Goal: Task Accomplishment & Management: Manage account settings

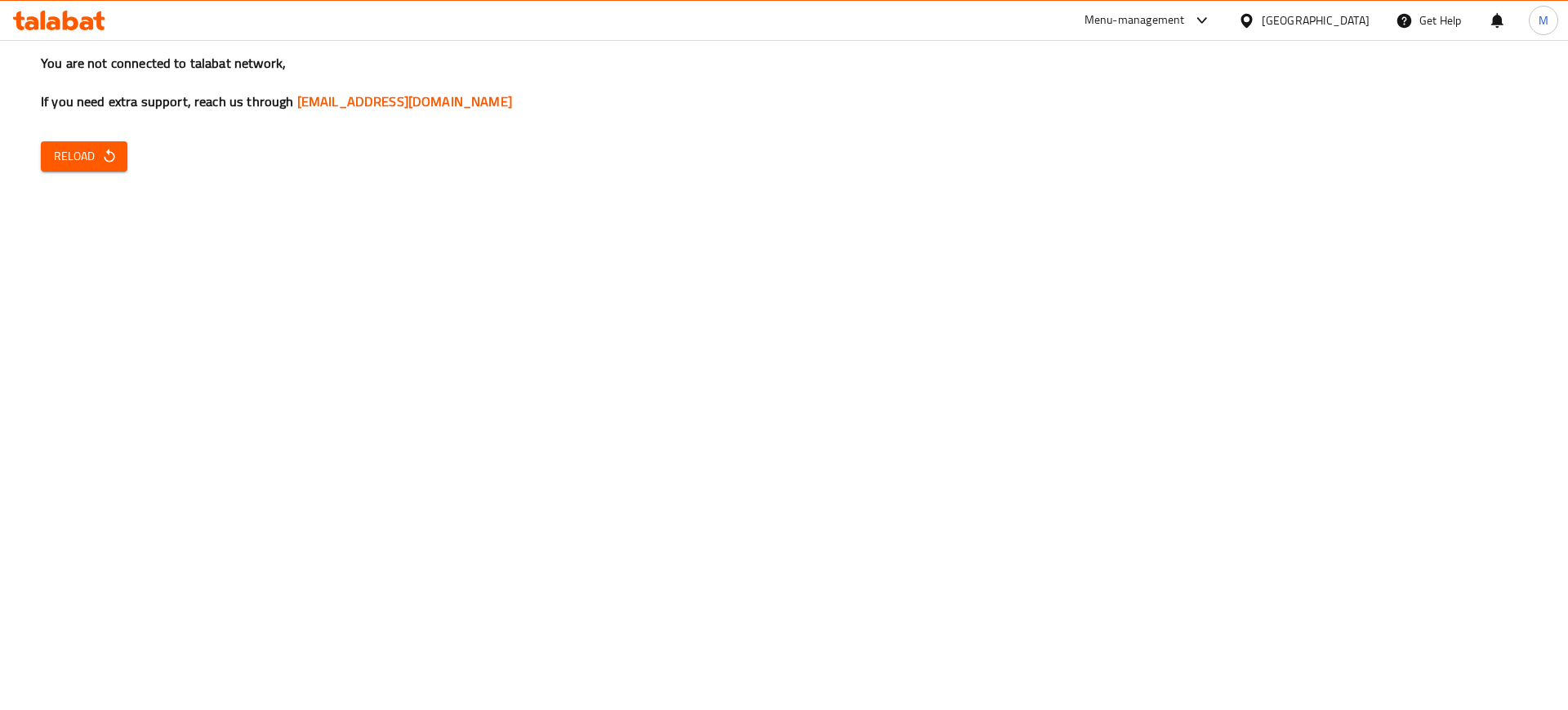
click at [74, 144] on button "Reload" at bounding box center [84, 157] width 87 height 30
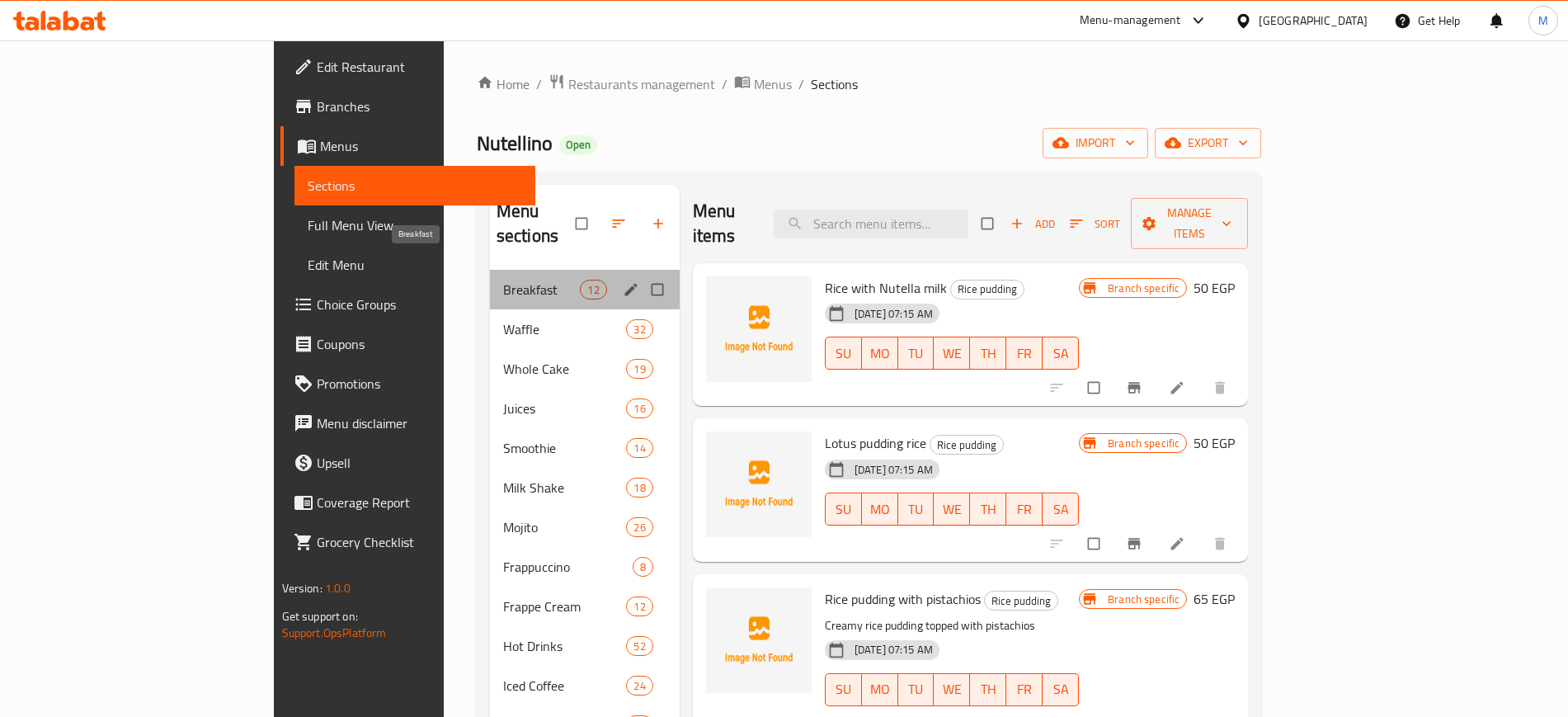
click at [504, 279] on span "Breakfast" at bounding box center [542, 289] width 77 height 20
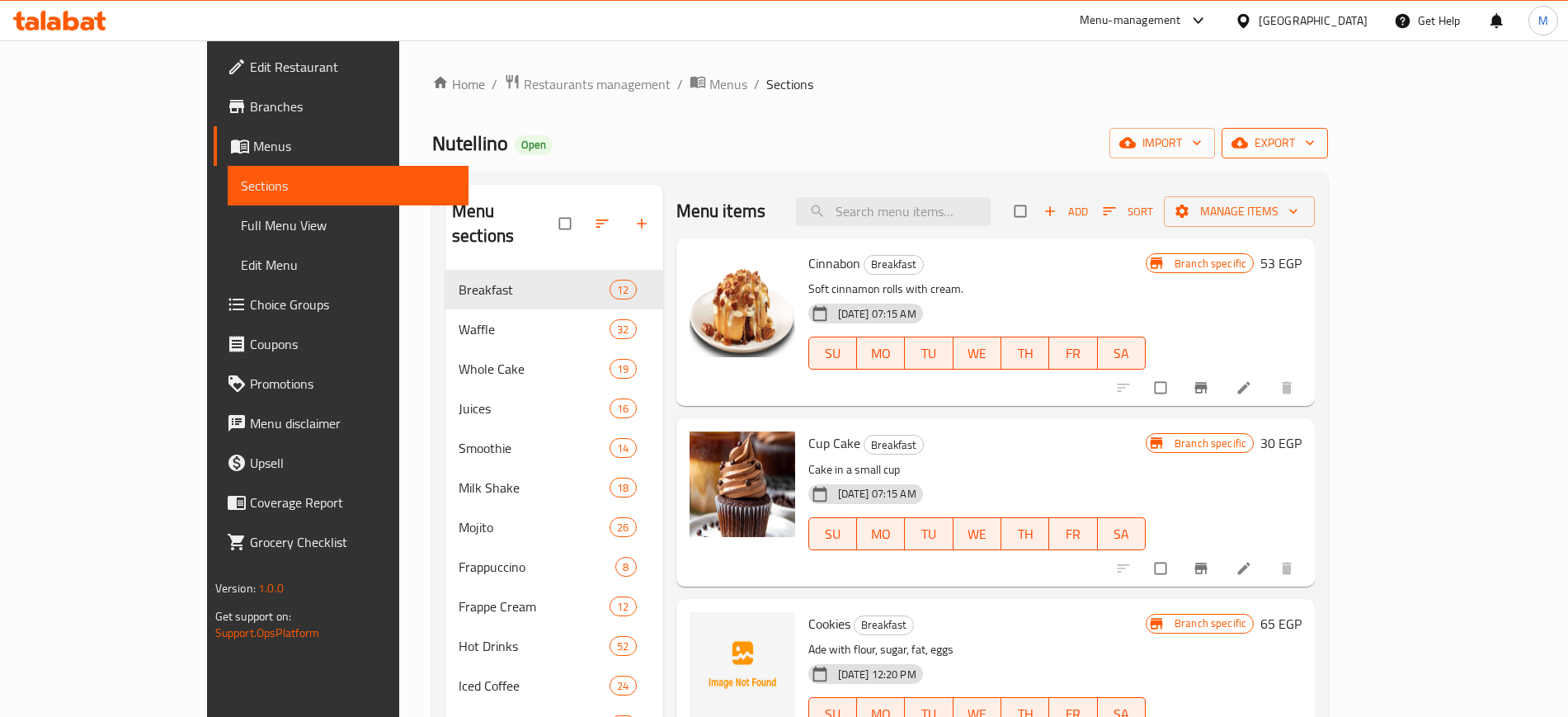
click at [1315, 134] on span "export" at bounding box center [1275, 143] width 80 height 21
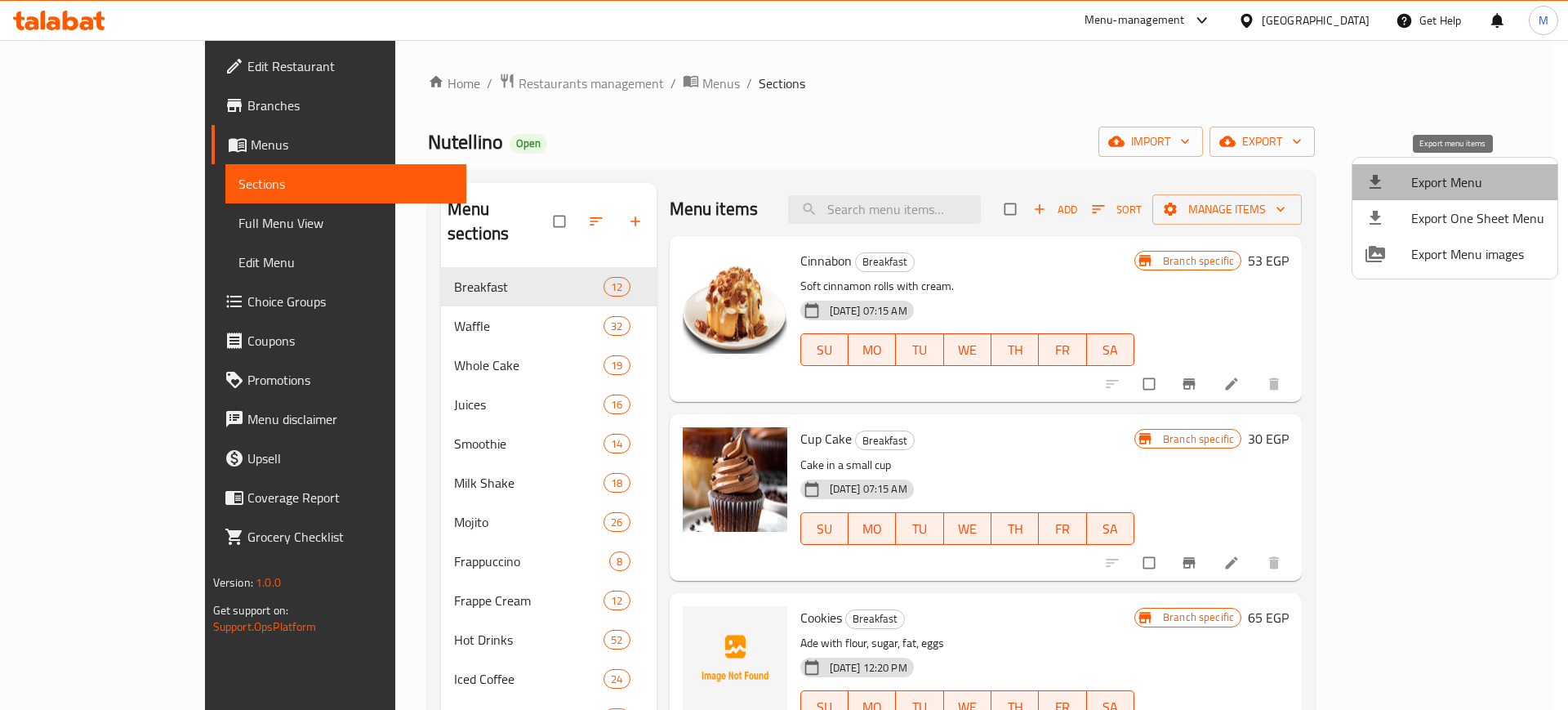
click at [1465, 184] on span "Export Menu" at bounding box center [1477, 181] width 133 height 20
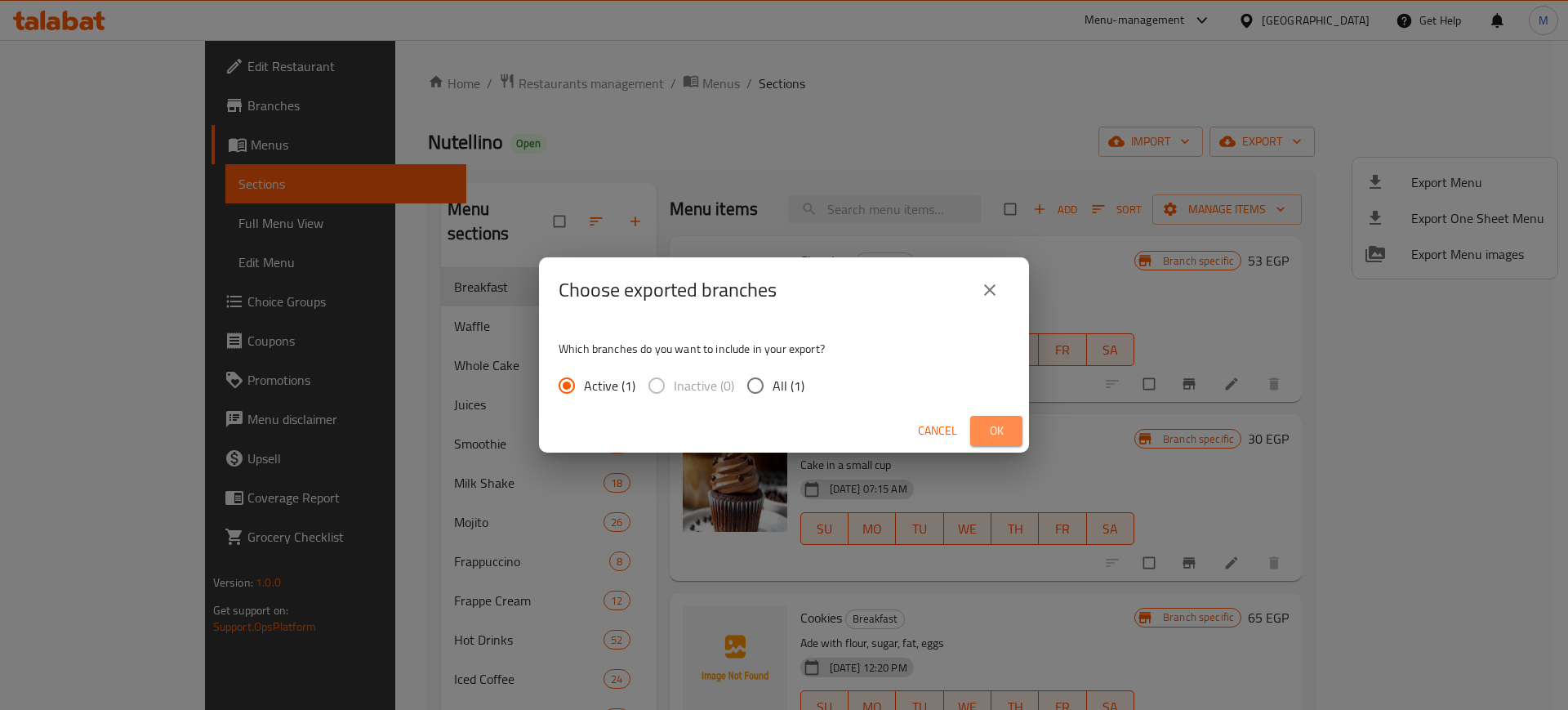
click at [994, 429] on span "Ok" at bounding box center [996, 431] width 26 height 21
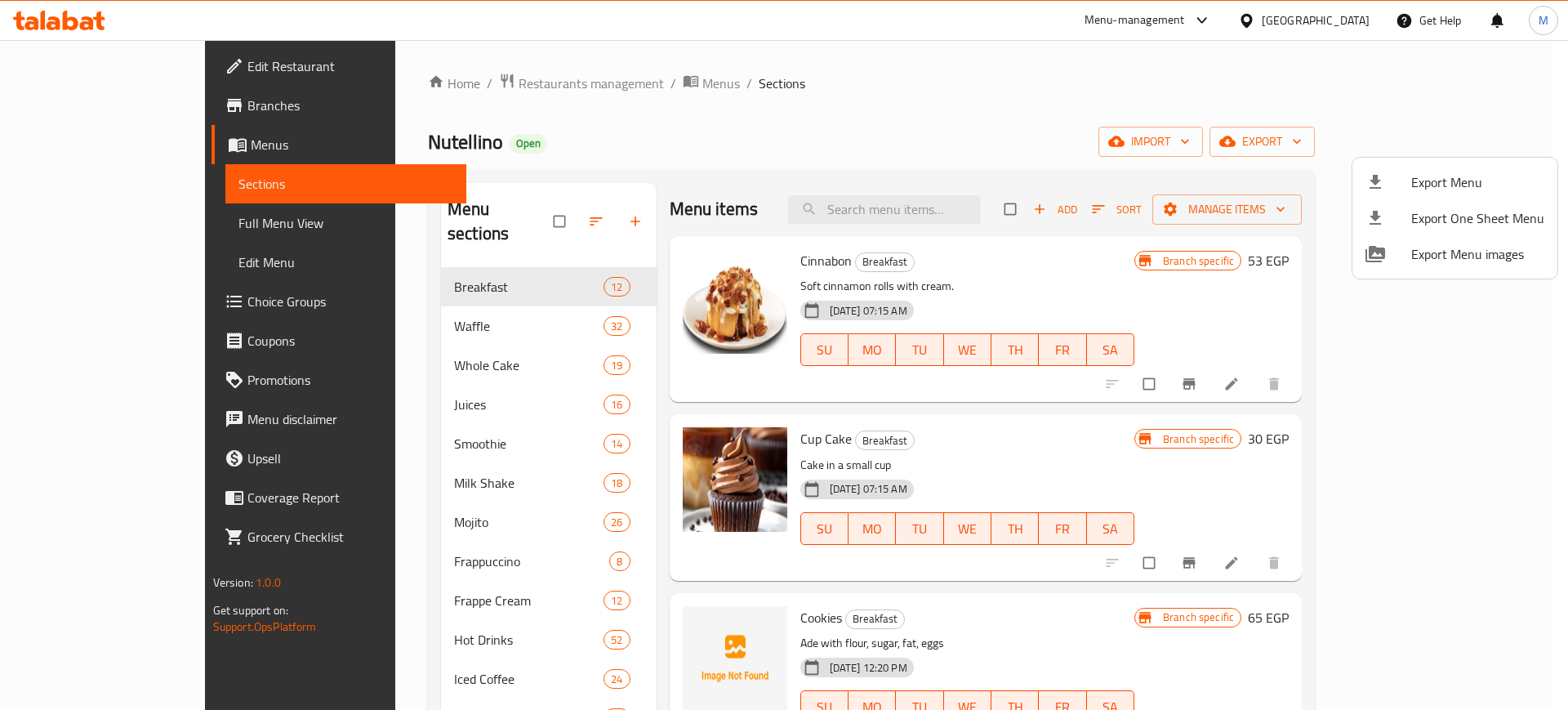
click at [447, 76] on div at bounding box center [784, 355] width 1568 height 710
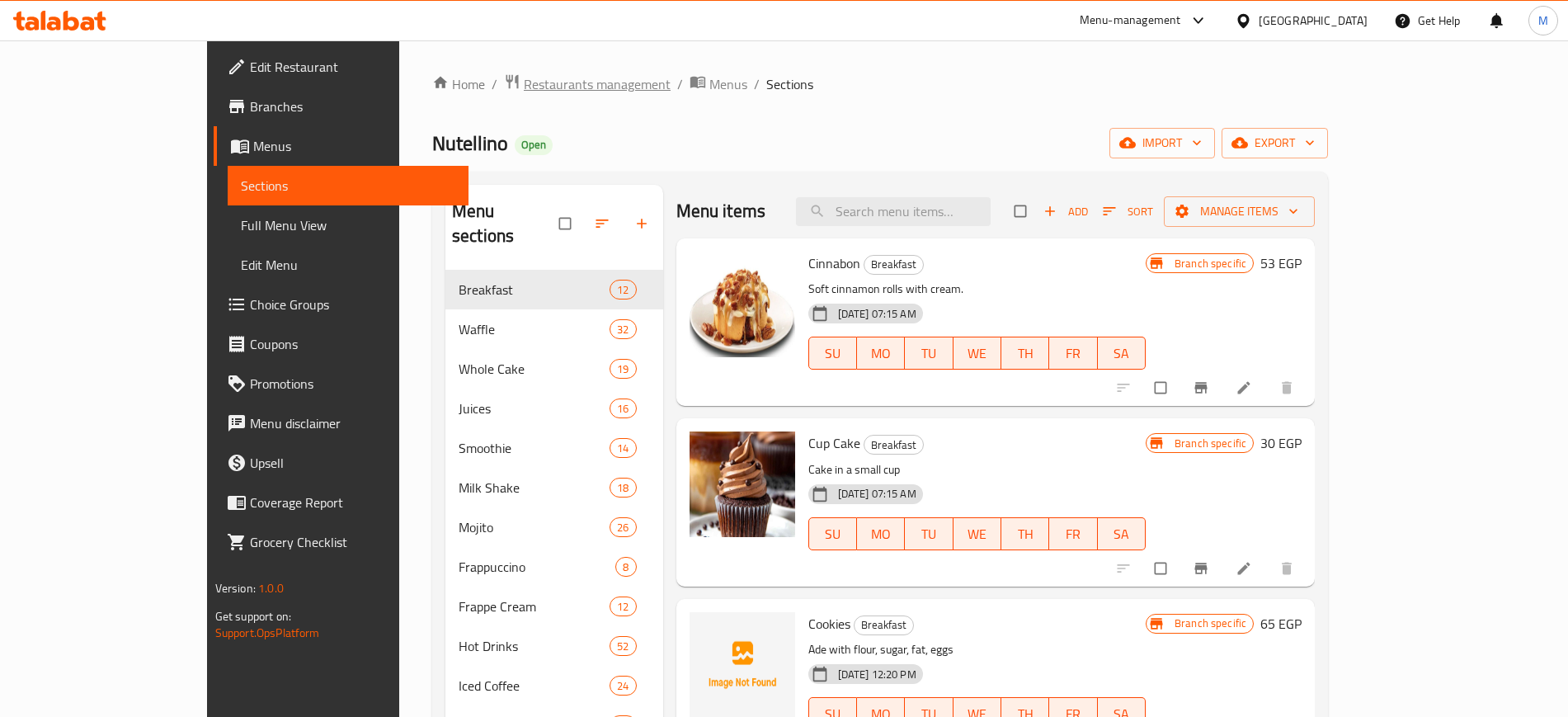
click at [524, 77] on span "Restaurants management" at bounding box center [597, 84] width 147 height 20
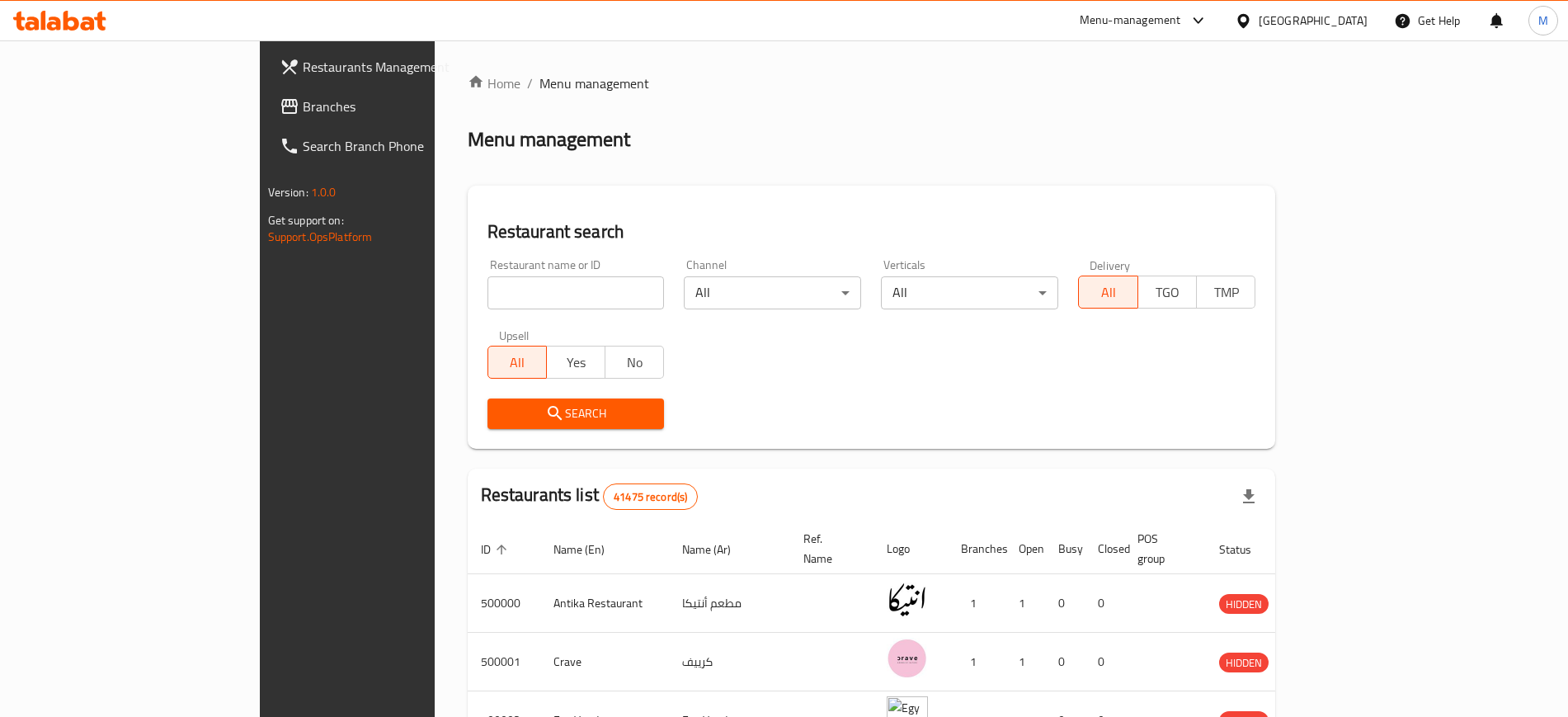
click at [487, 284] on input "search" at bounding box center [576, 293] width 177 height 33
paste input "La Vela needs a photoshoot."
click at [487, 297] on input "La Vela needs a photoshoot." at bounding box center [576, 293] width 177 height 33
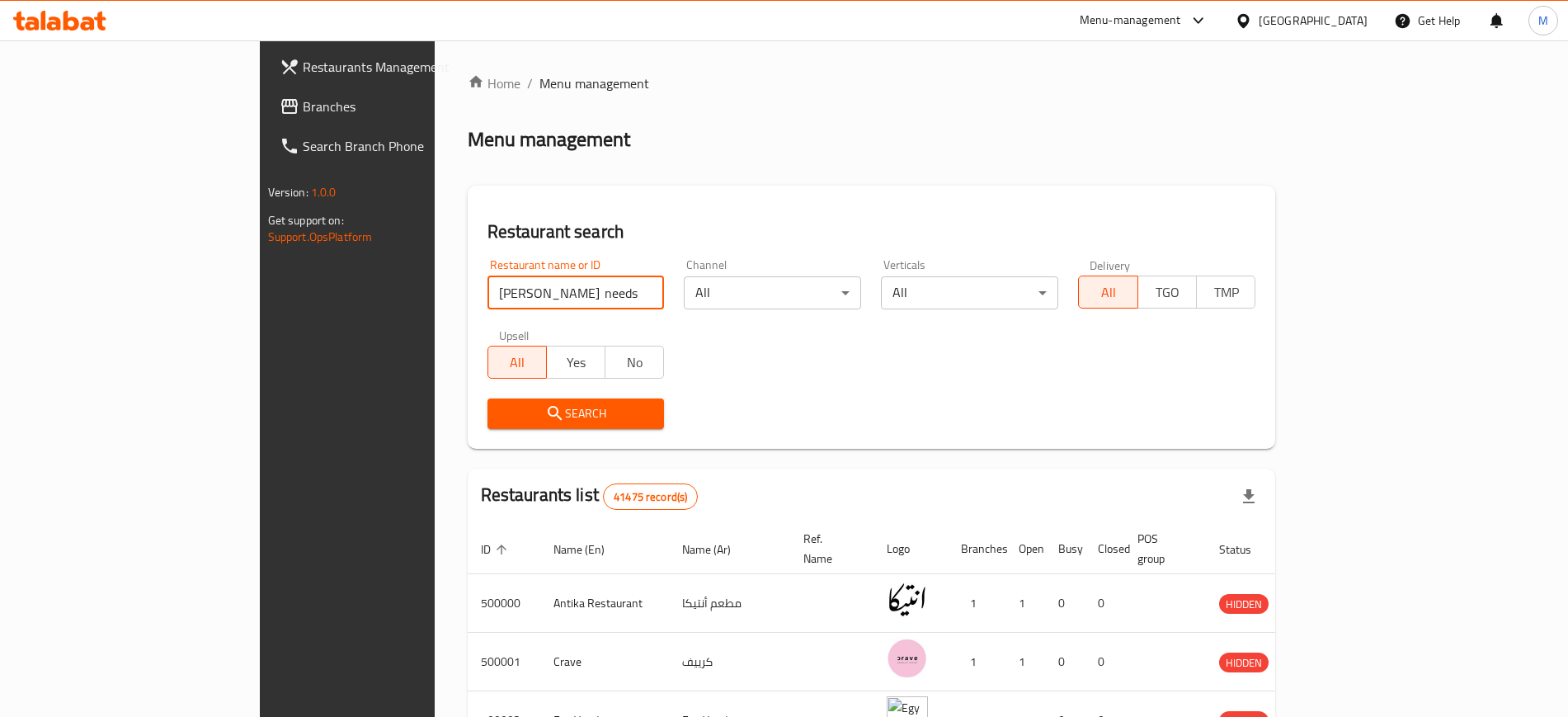
paste input "661694"
type input "661694"
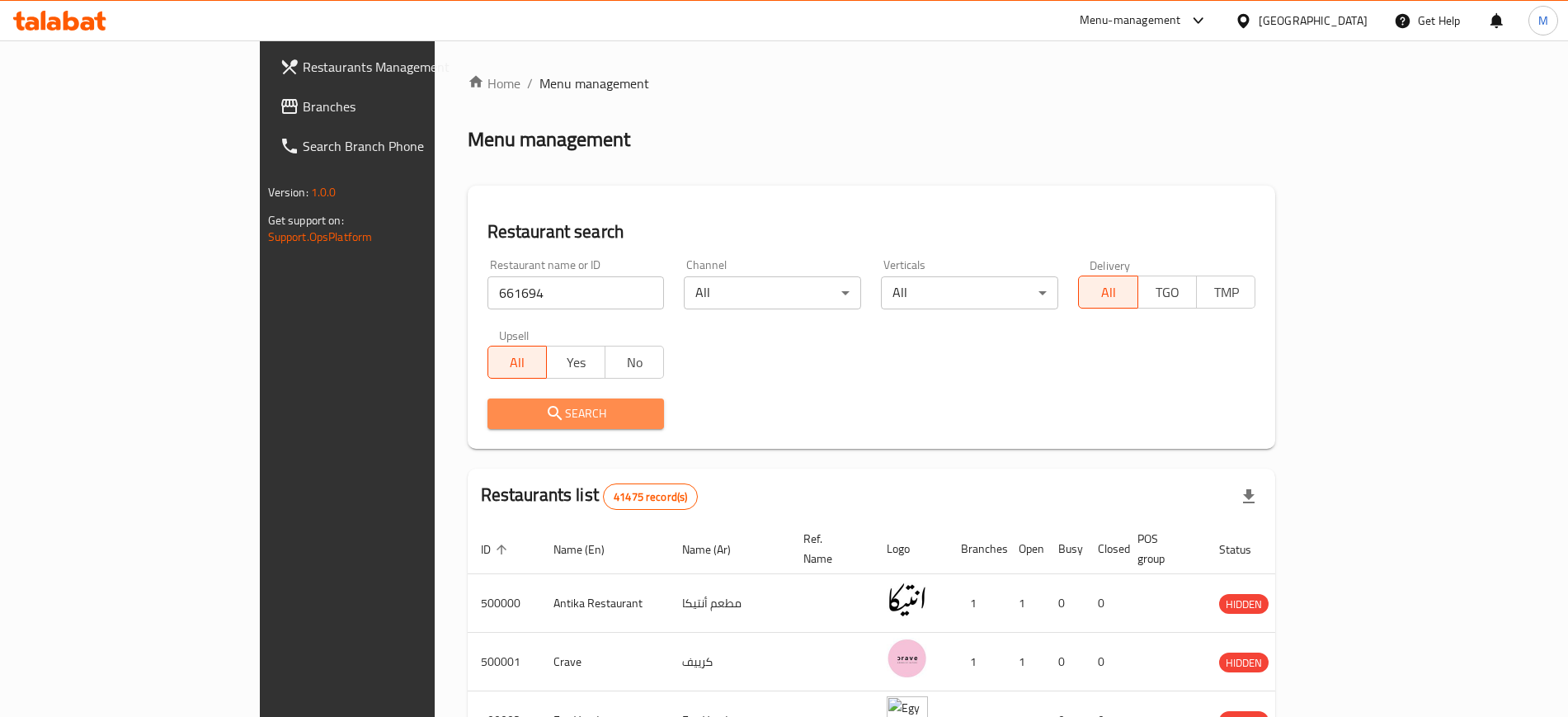
click at [546, 420] on icon "submit" at bounding box center [555, 413] width 20 height 20
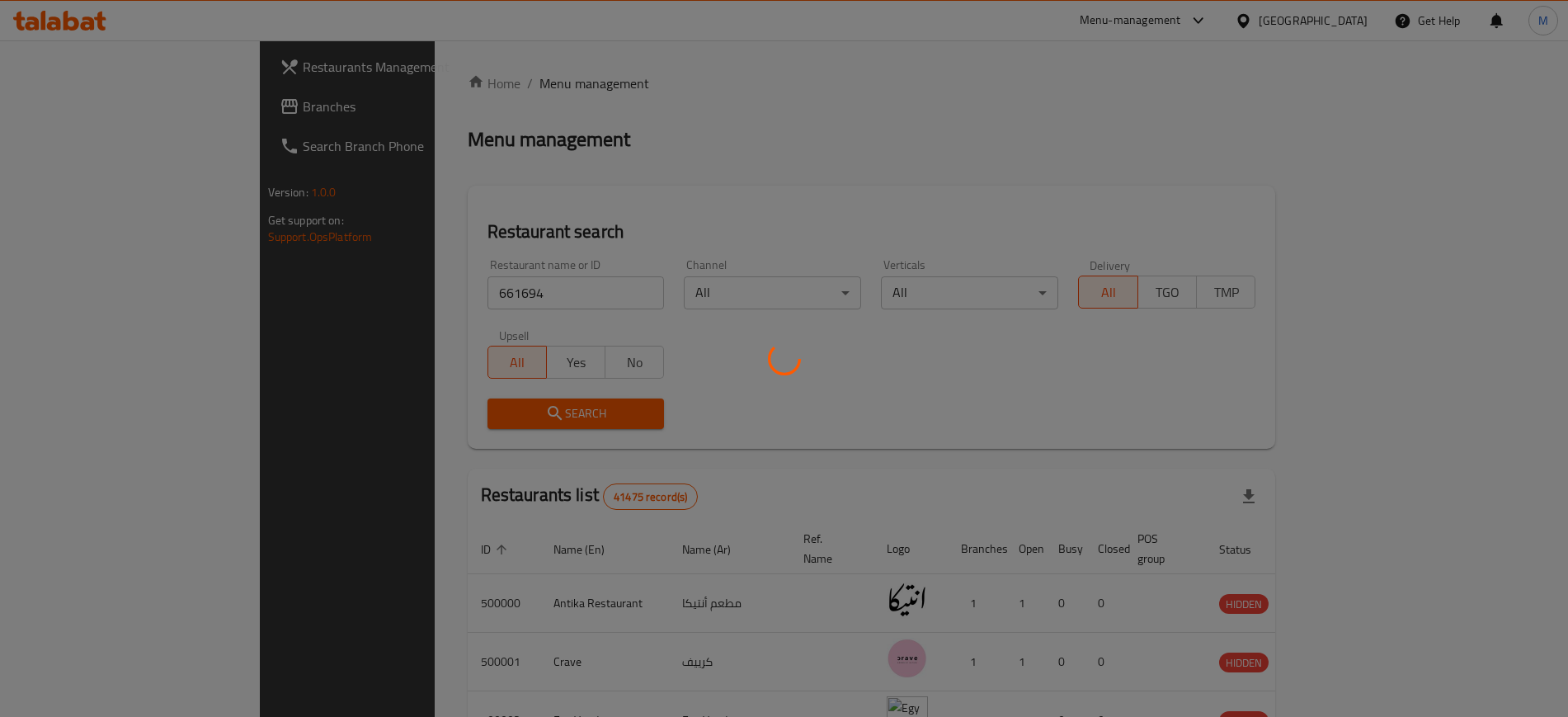
click at [432, 420] on div at bounding box center [784, 358] width 1568 height 717
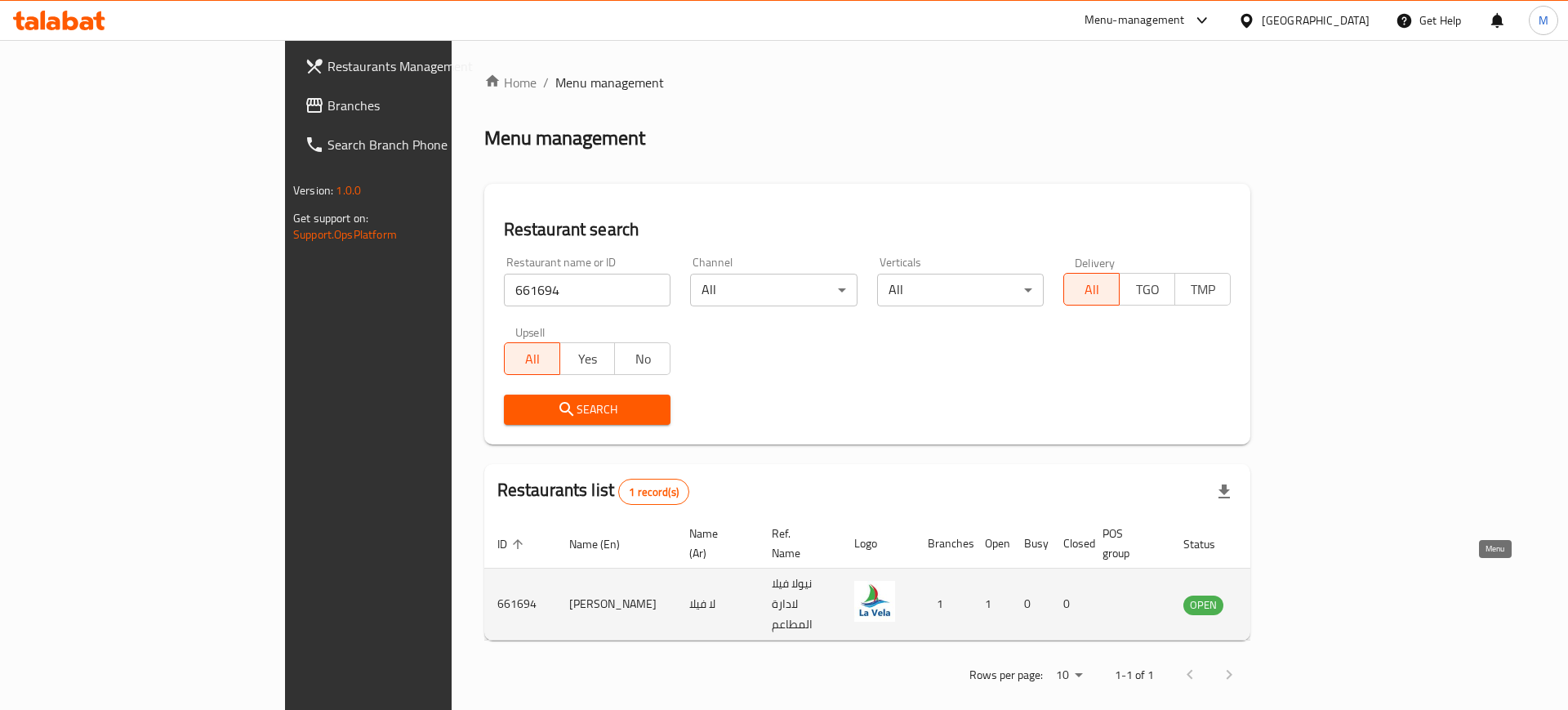
click at [1288, 598] on icon "enhanced table" at bounding box center [1278, 604] width 18 height 14
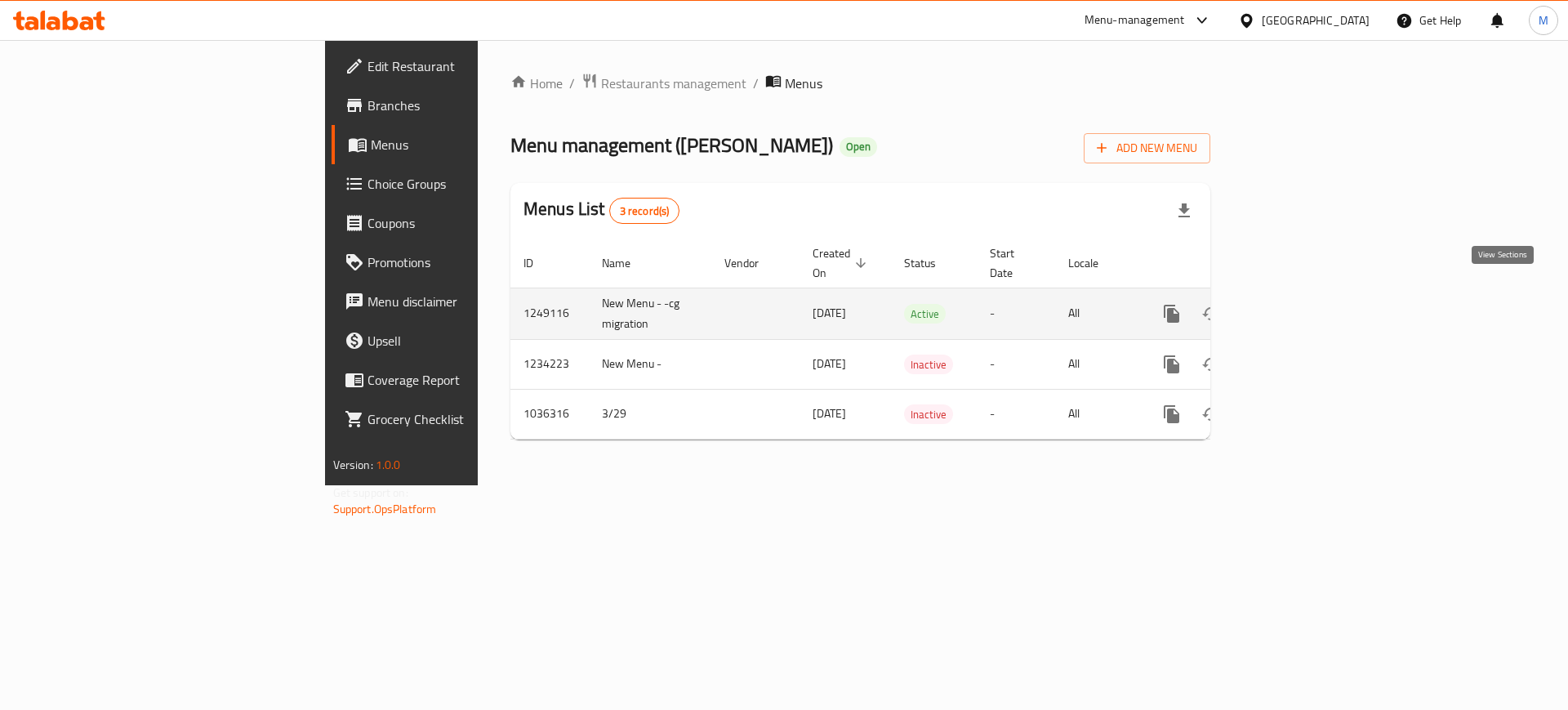
click at [1296, 306] on icon "enhanced table" at bounding box center [1290, 313] width 15 height 15
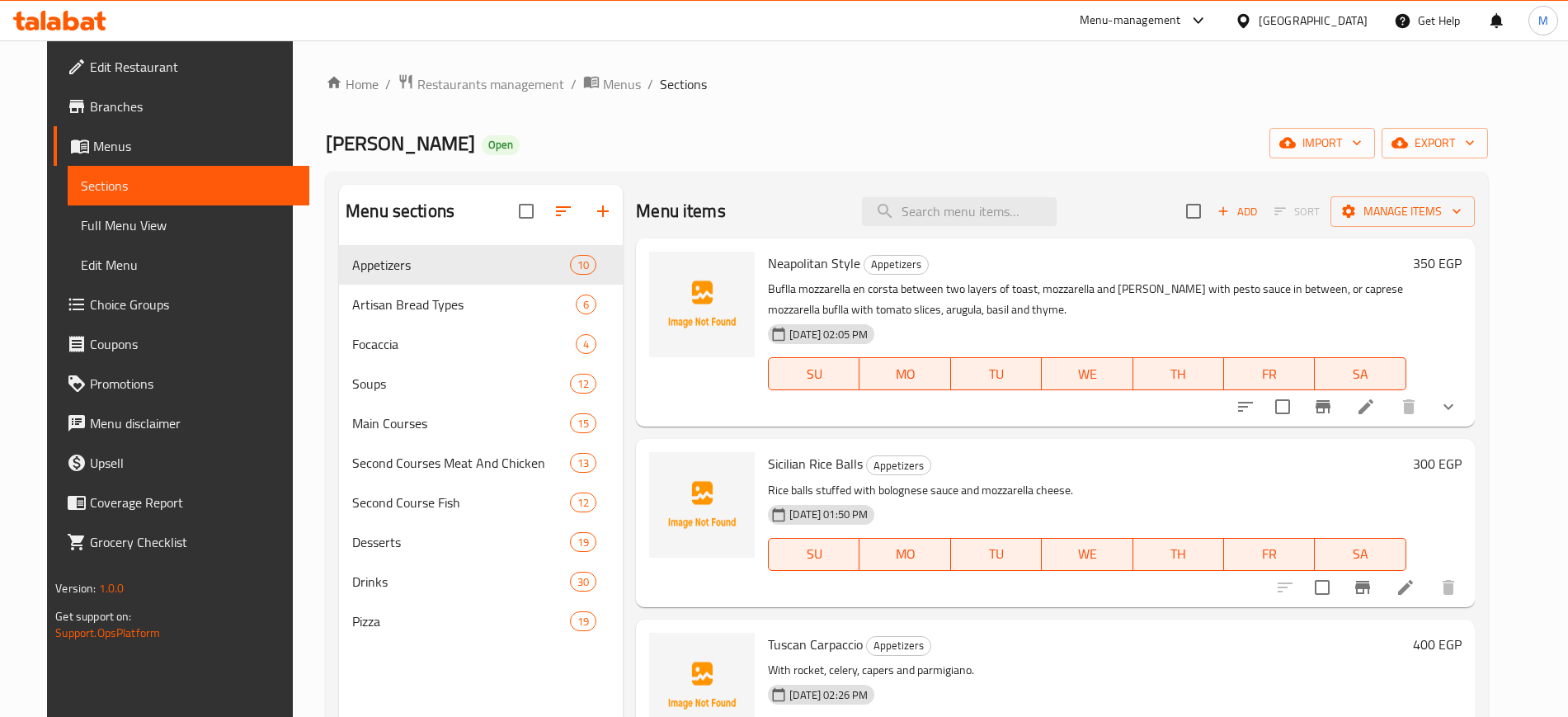
click at [90, 96] on span "Branches" at bounding box center [192, 106] width 205 height 20
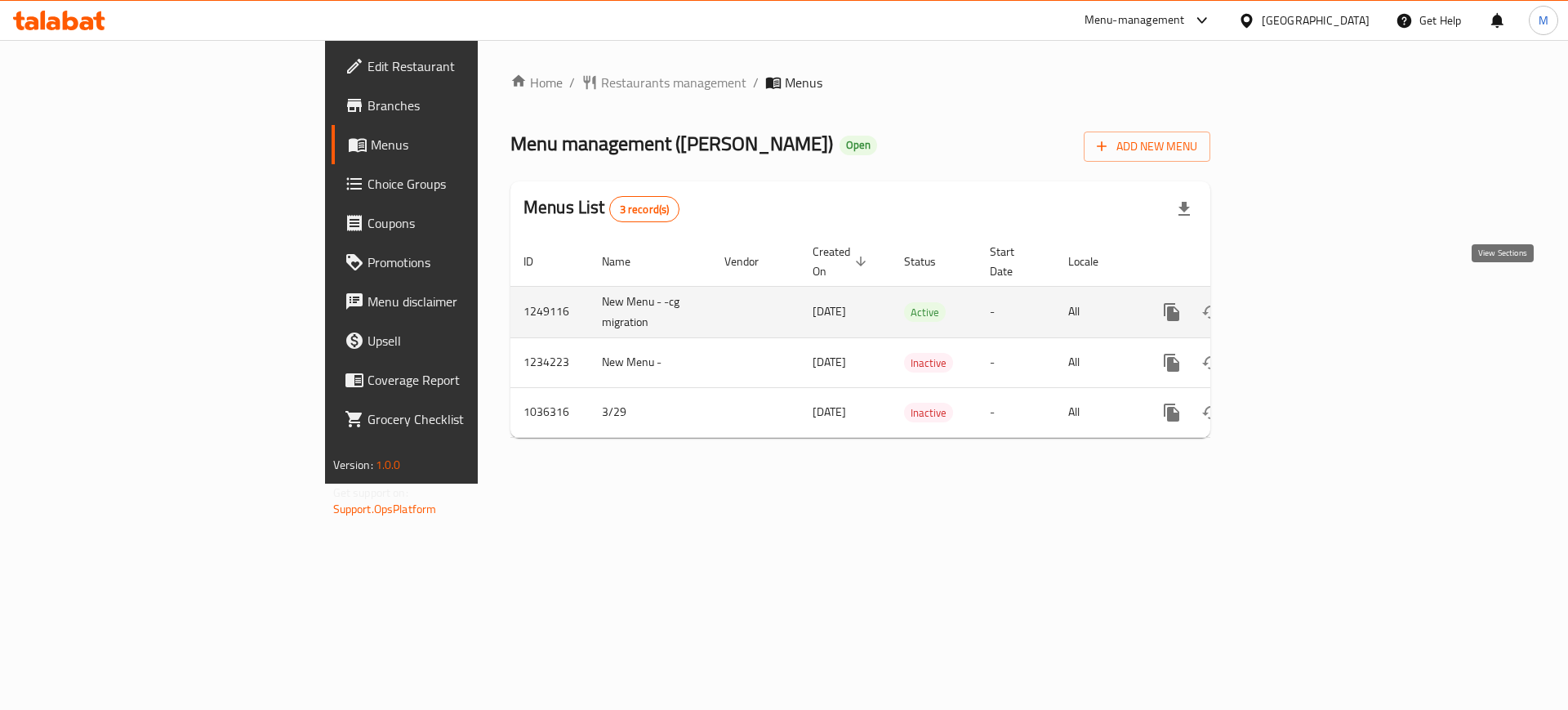
click at [1299, 302] on icon "enhanced table" at bounding box center [1289, 312] width 20 height 20
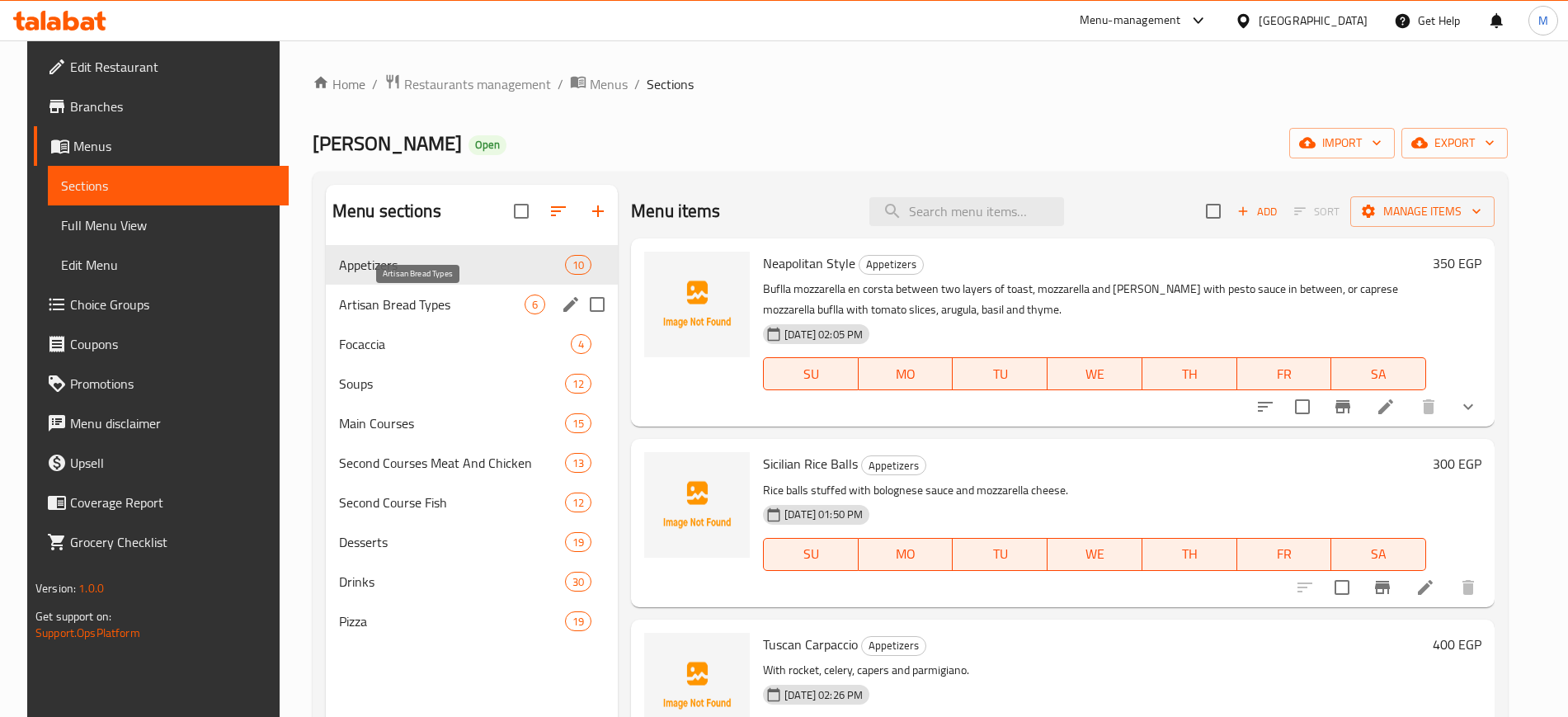
click at [422, 310] on span "Artisan Bread Types" at bounding box center [431, 304] width 186 height 20
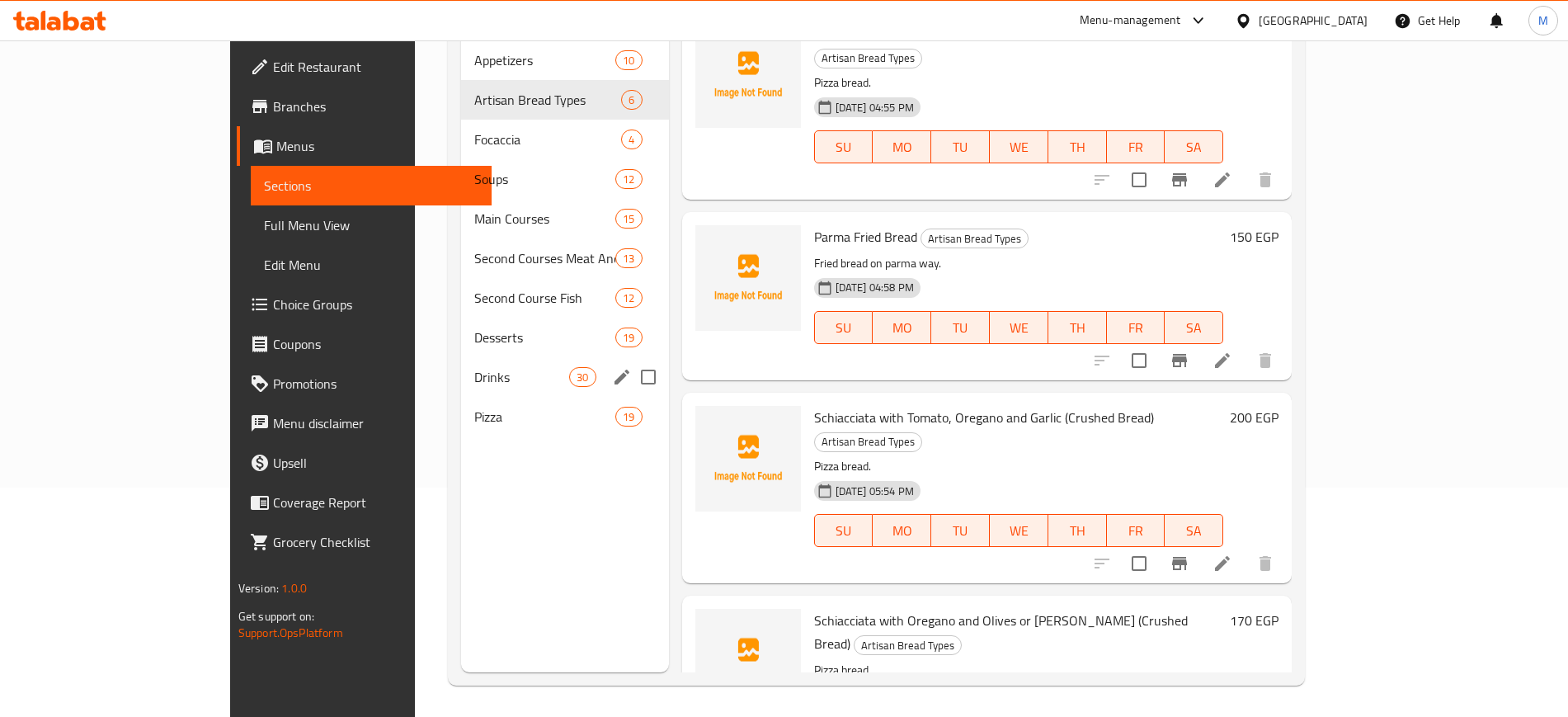
scroll to position [231, 0]
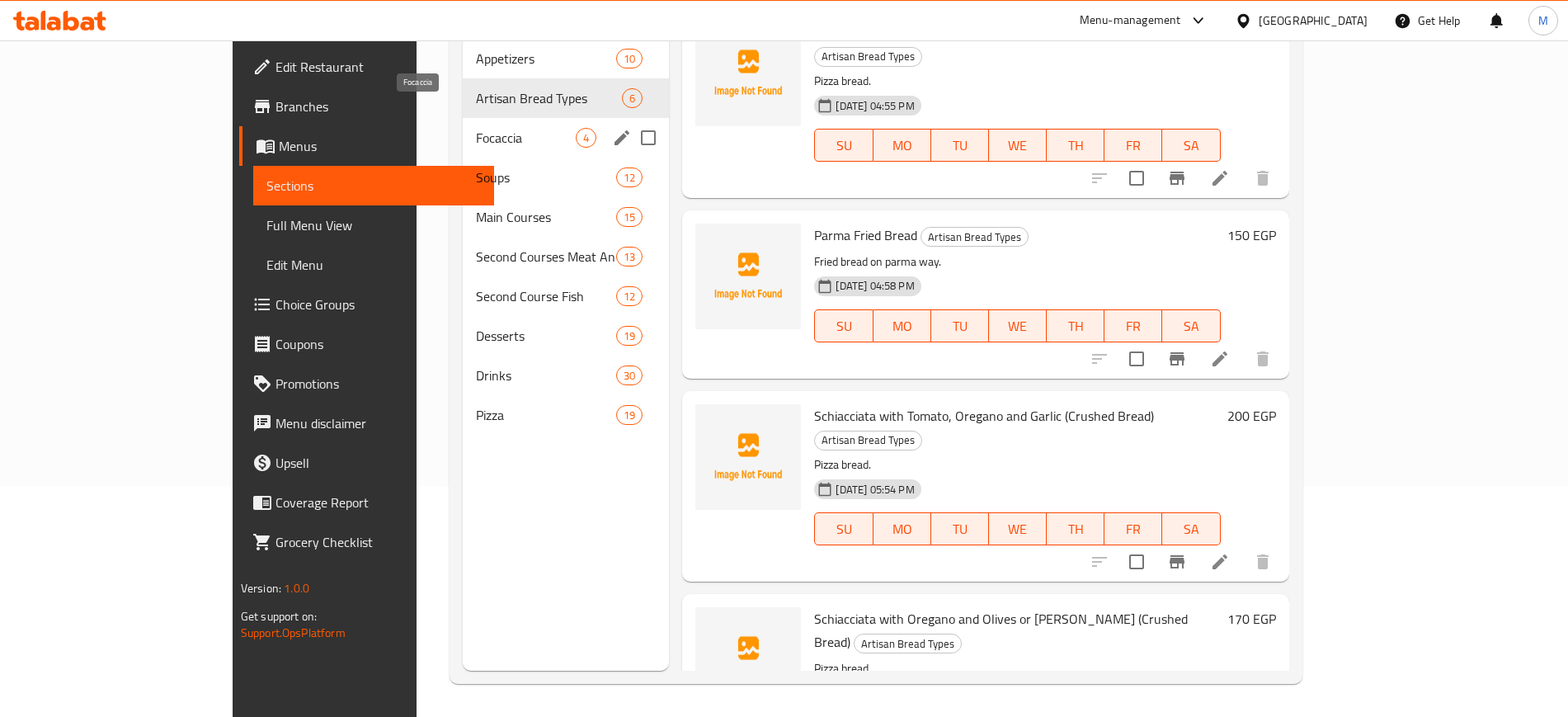
click at [476, 128] on span "Focaccia" at bounding box center [526, 137] width 100 height 20
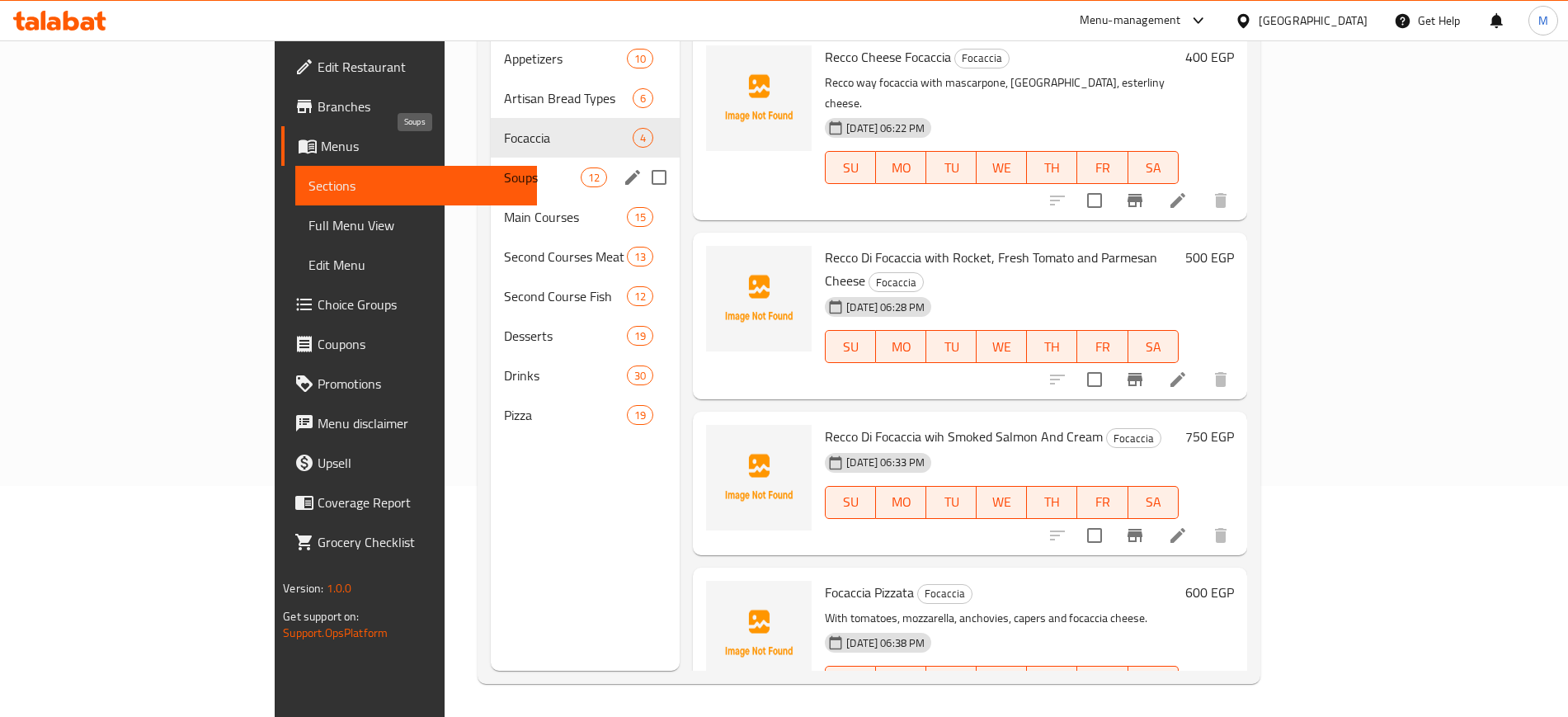
click at [504, 168] on span "Soups" at bounding box center [542, 177] width 76 height 20
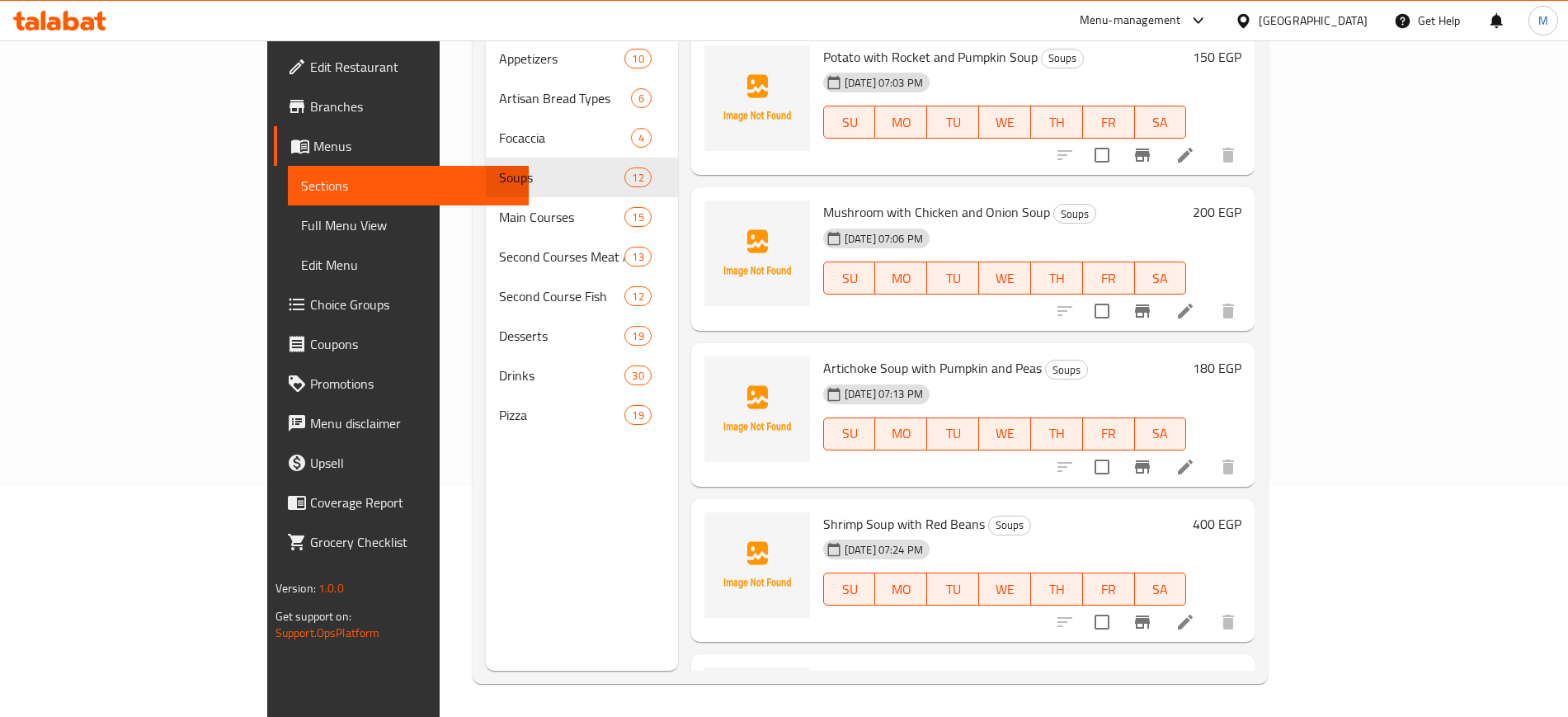
click at [485, 469] on div "Menu sections Appetizers 10 Artisan Bread Types 6 Focaccia 4 Soups 12 Main Cour…" at bounding box center [582, 313] width 193 height 717
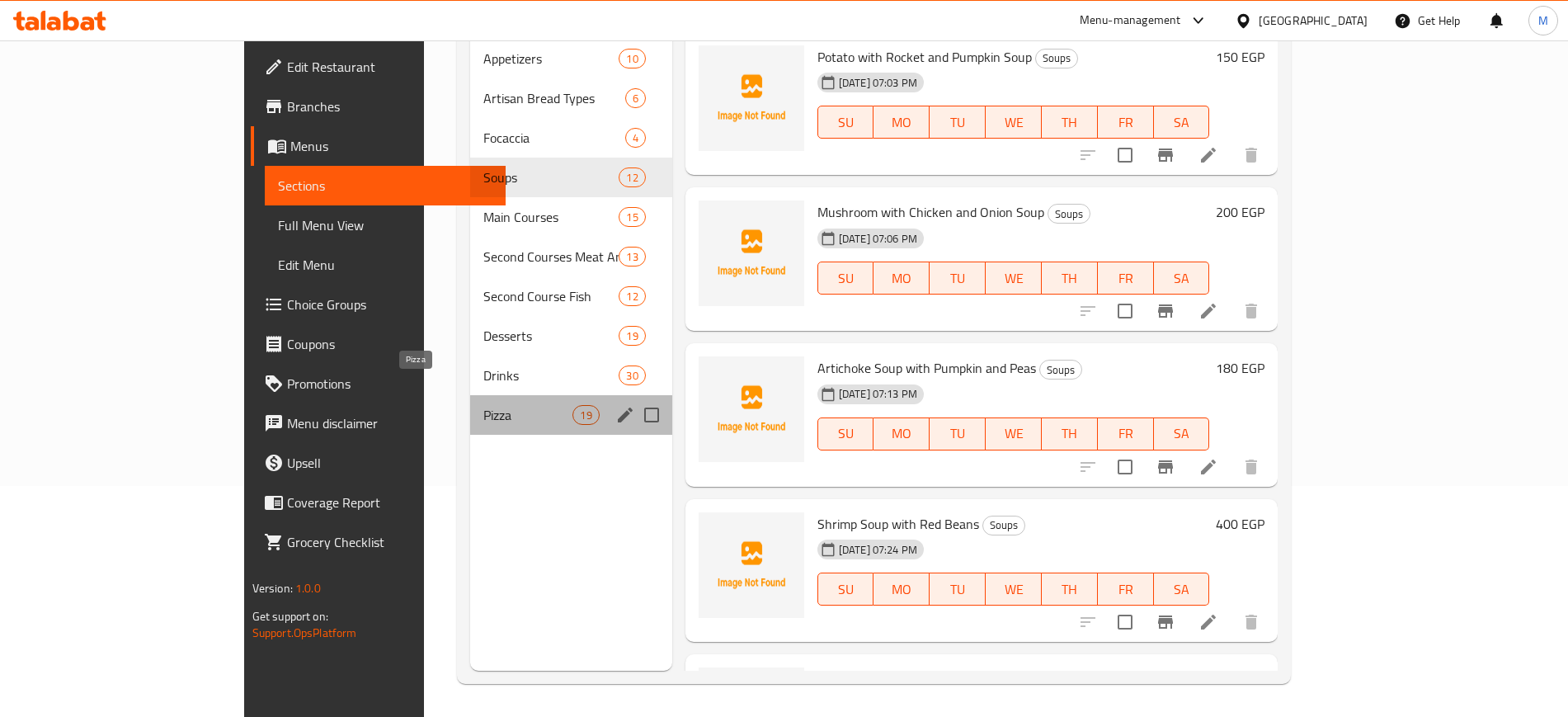
click at [484, 405] on span "Pizza" at bounding box center [528, 415] width 90 height 20
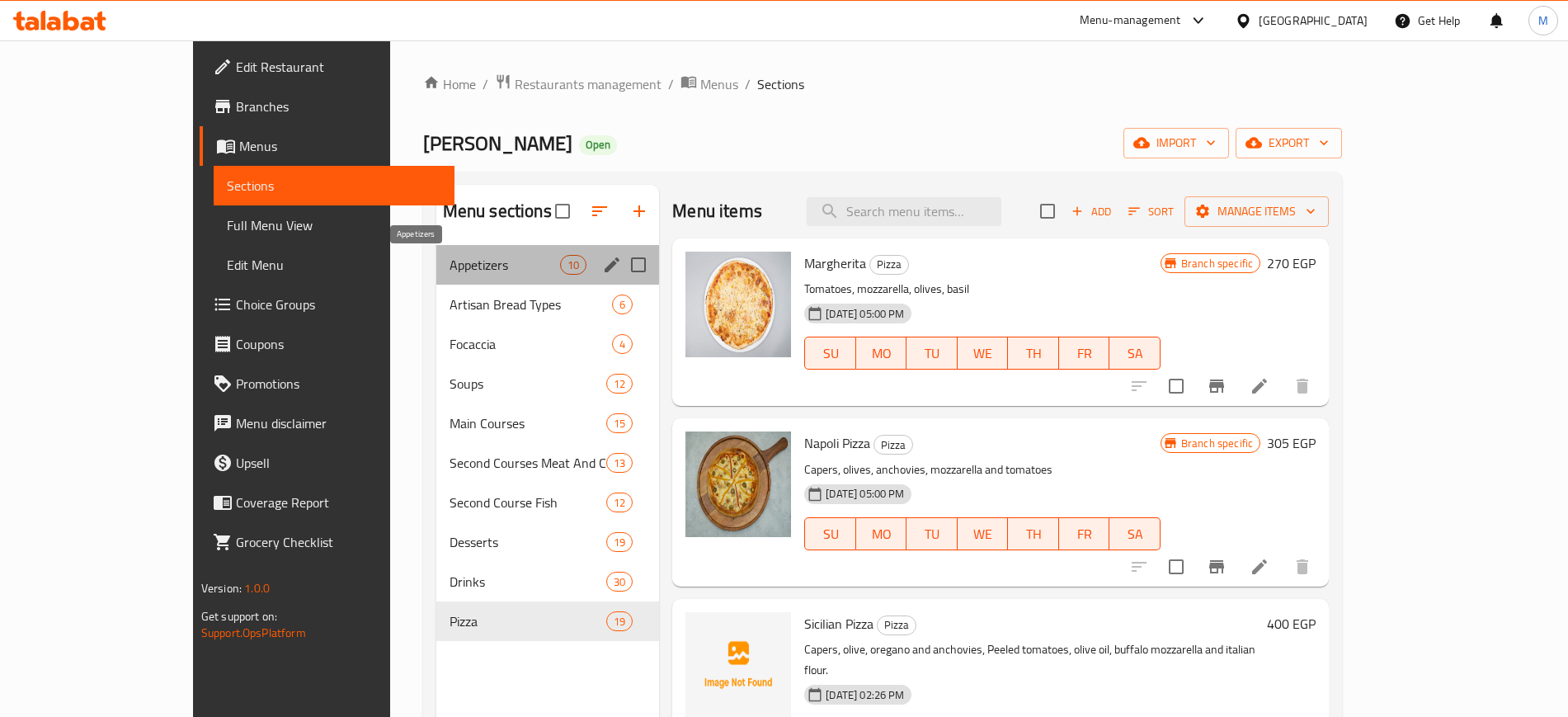
click at [449, 268] on span "Appetizers" at bounding box center [505, 264] width 111 height 20
